Goal: Check status: Check status

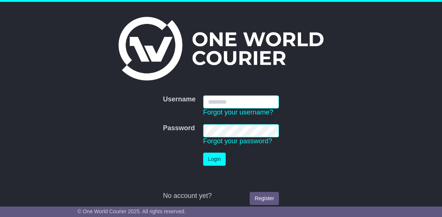
type input "**********"
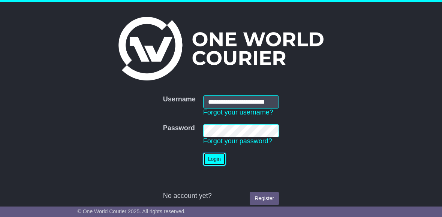
click at [217, 155] on button "Login" at bounding box center [214, 159] width 22 height 13
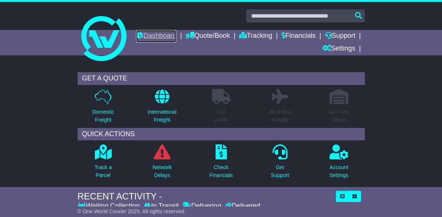
click at [176, 37] on link "Dashboard" at bounding box center [156, 36] width 40 height 13
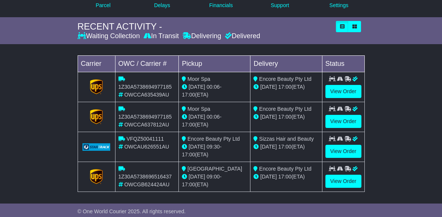
scroll to position [178, 0]
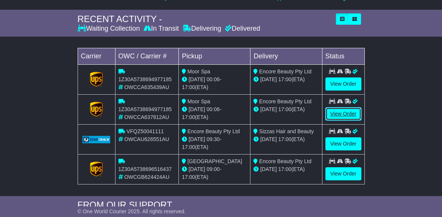
click at [337, 112] on link "View Order" at bounding box center [343, 113] width 36 height 13
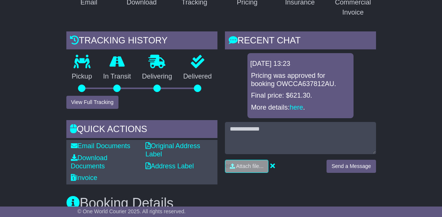
scroll to position [181, 0]
